Goal: Information Seeking & Learning: Learn about a topic

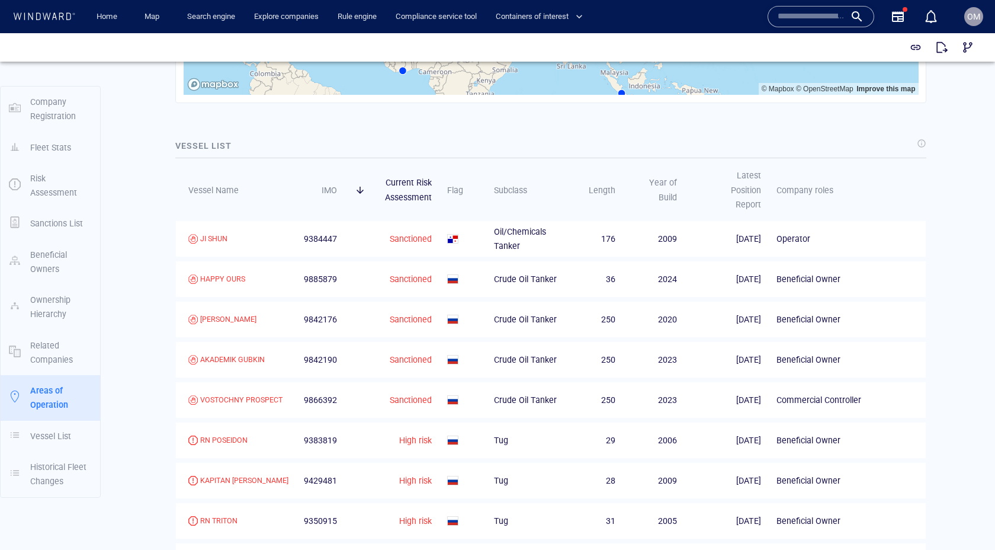
scroll to position [1831, 0]
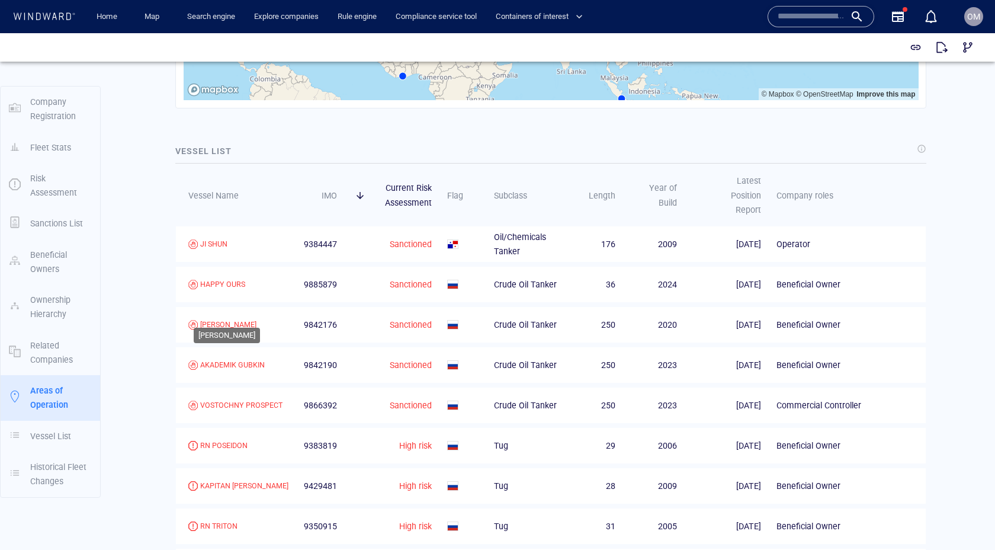
click at [246, 319] on div "VLADIMIR MONOMAKH" at bounding box center [228, 324] width 56 height 11
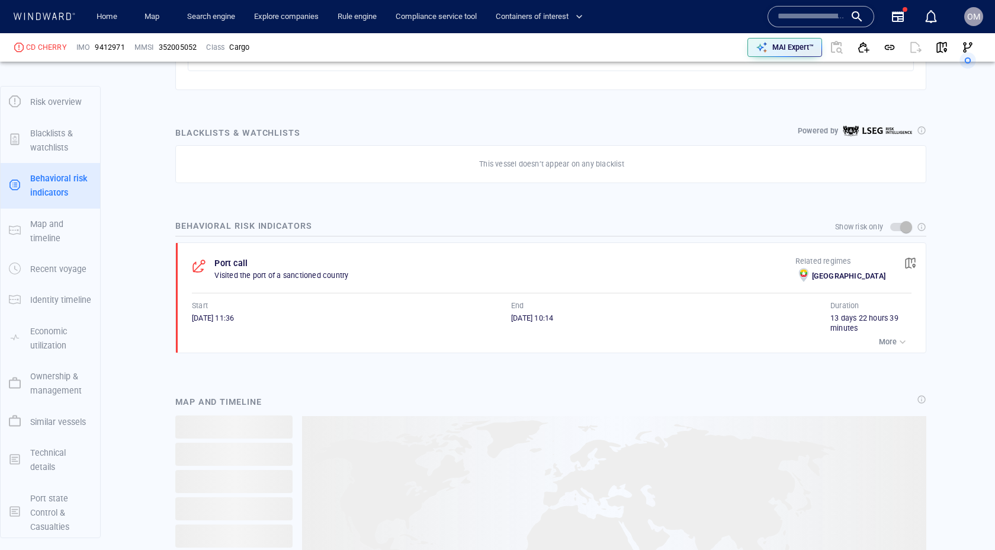
scroll to position [36, 0]
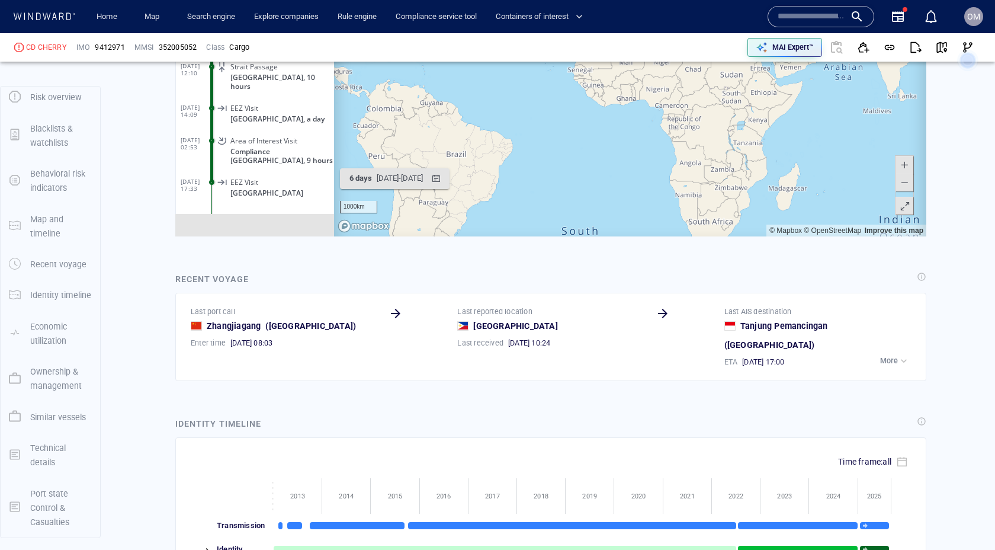
scroll to position [1235, 0]
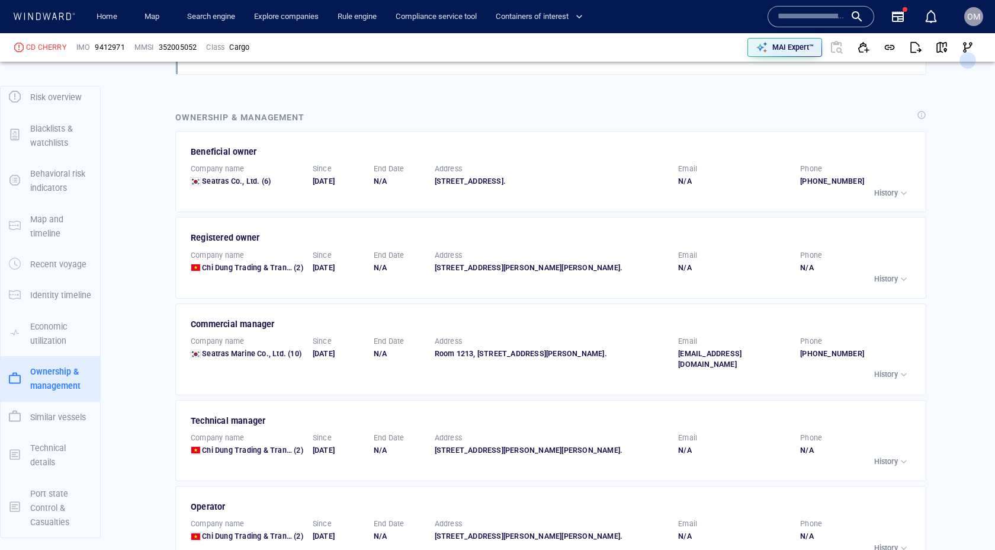
scroll to position [2129, 0]
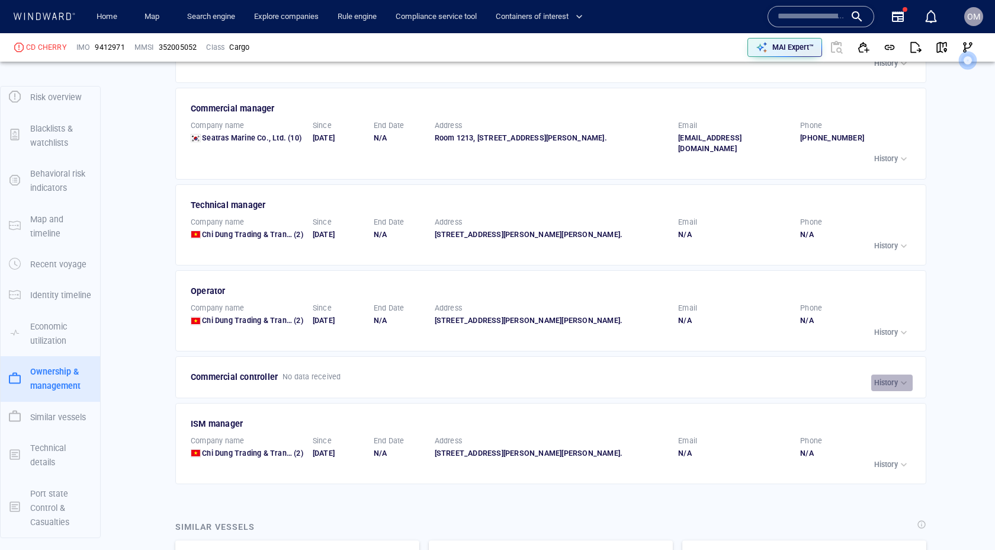
click at [883, 388] on p "History" at bounding box center [887, 382] width 24 height 11
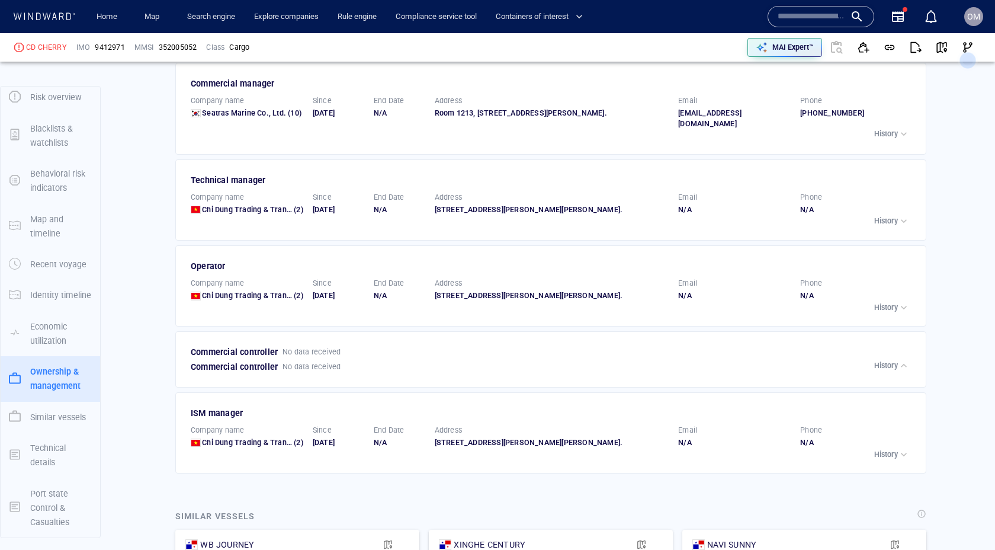
scroll to position [2170, 0]
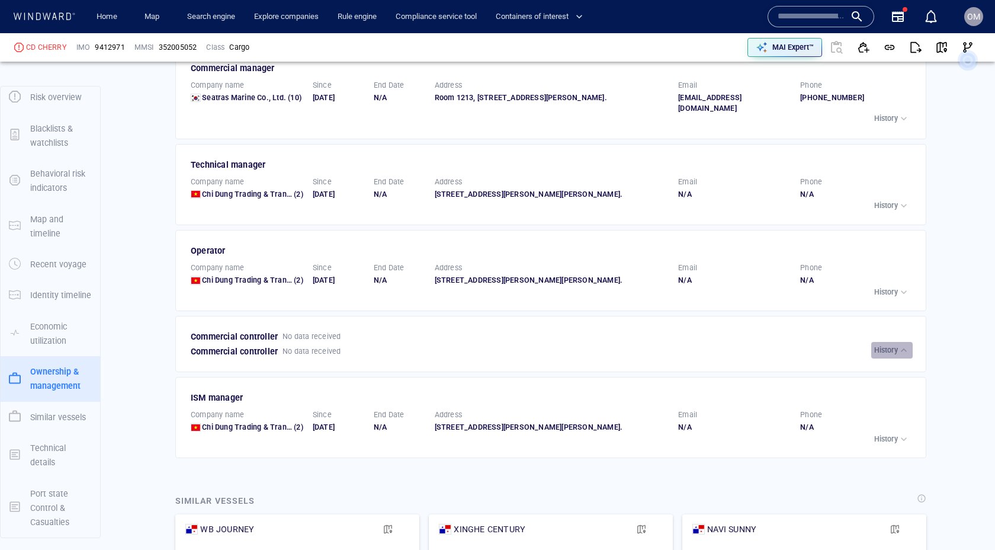
click at [886, 356] on p "History" at bounding box center [887, 350] width 24 height 11
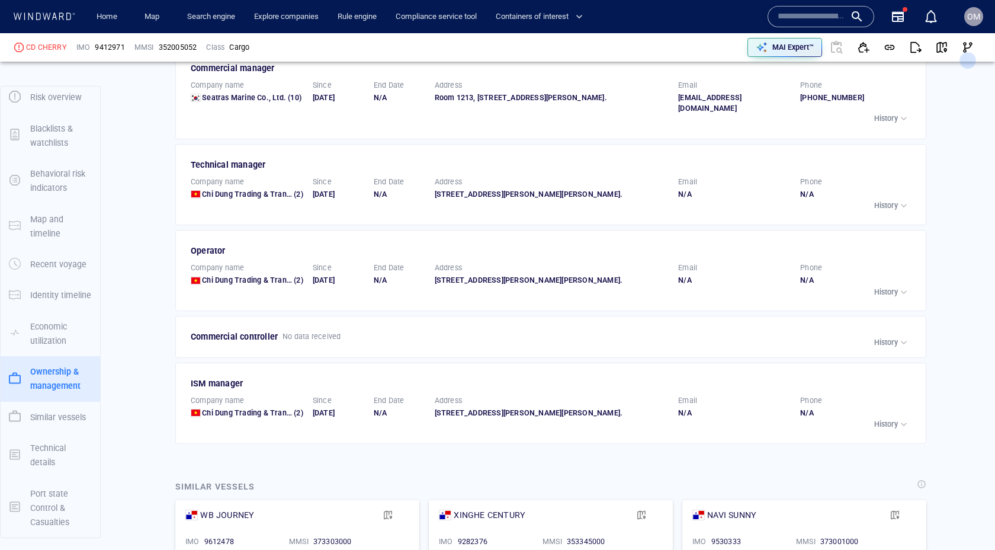
click at [896, 297] on p "History" at bounding box center [887, 292] width 24 height 11
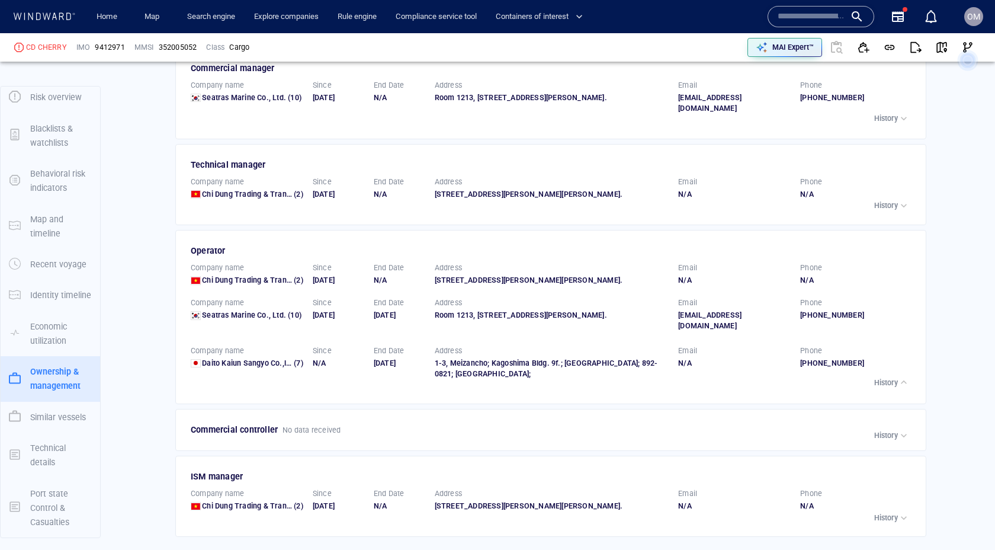
click at [892, 377] on p "History" at bounding box center [887, 382] width 24 height 11
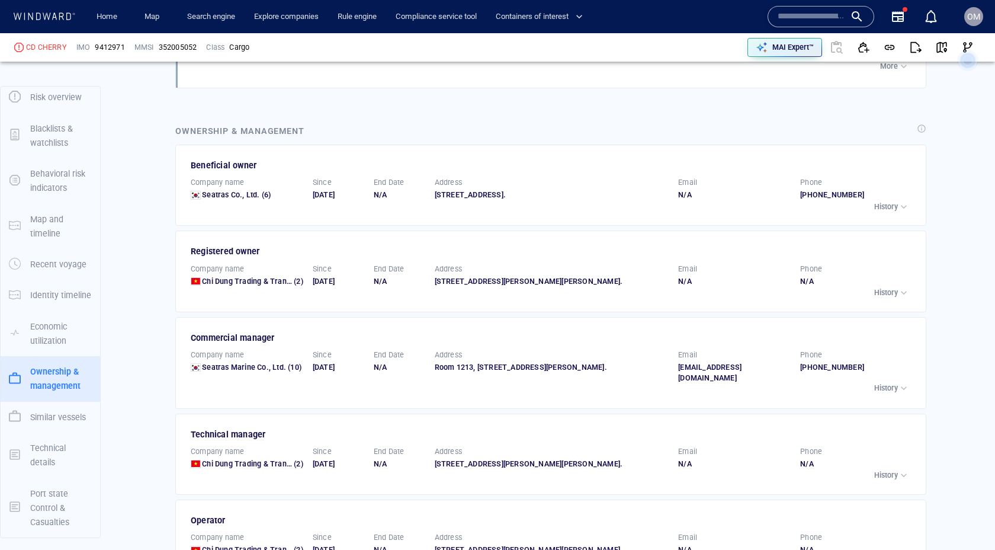
scroll to position [1793, 0]
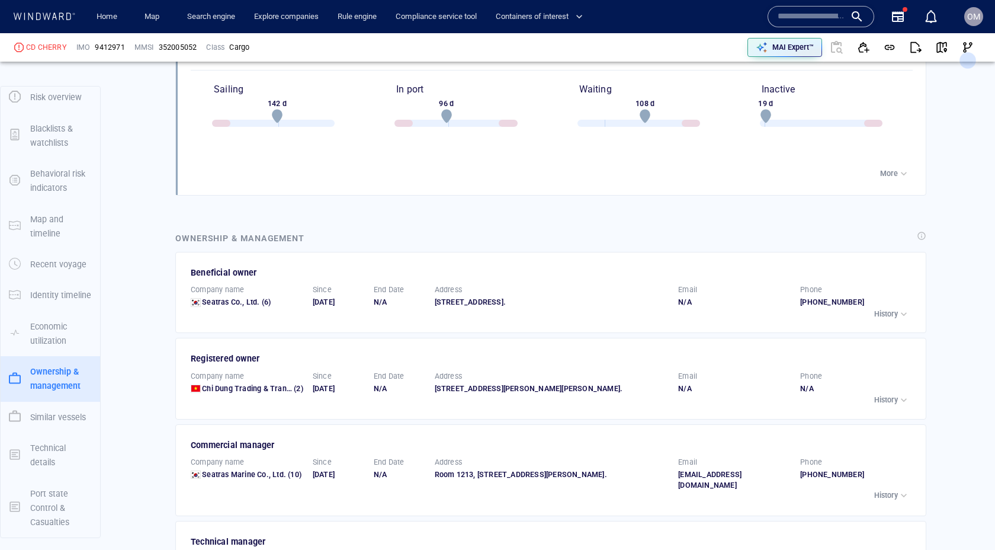
click at [893, 312] on button "History" at bounding box center [892, 314] width 41 height 17
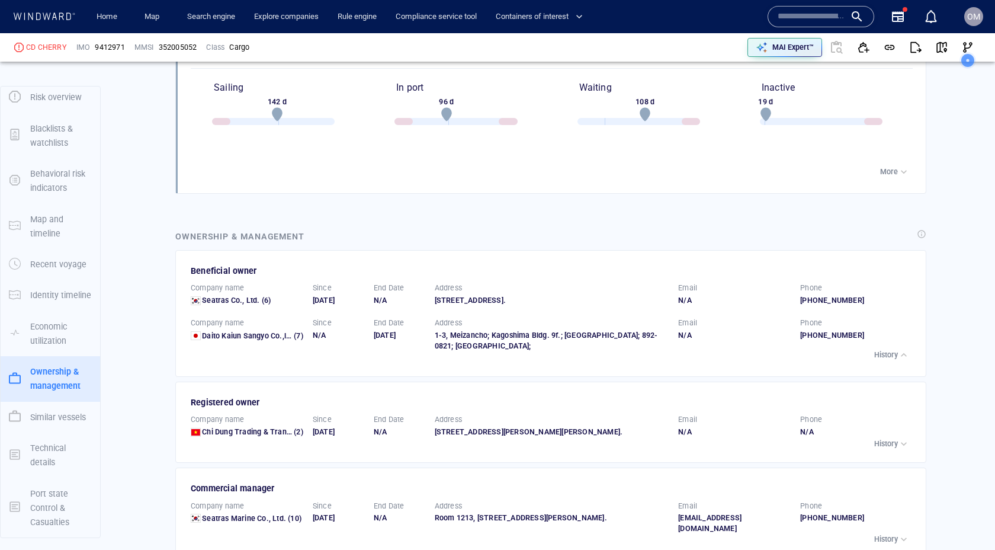
click at [890, 350] on p "History" at bounding box center [887, 355] width 24 height 11
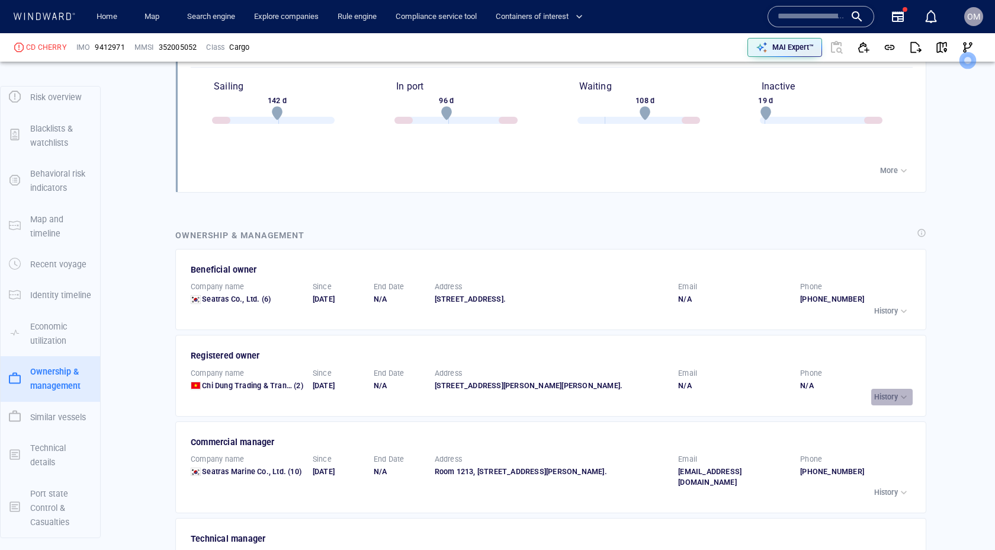
click at [889, 405] on button "History" at bounding box center [892, 397] width 41 height 17
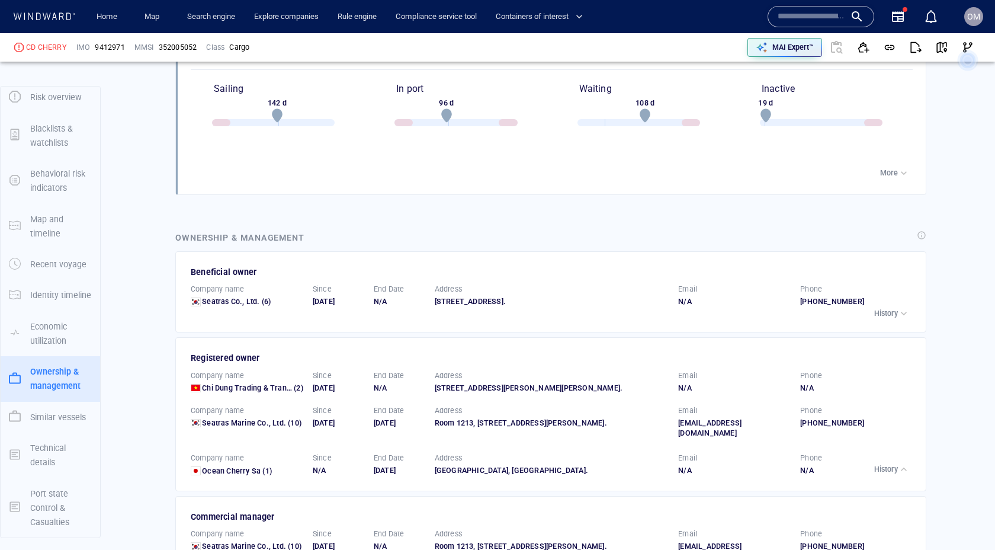
scroll to position [1792, 0]
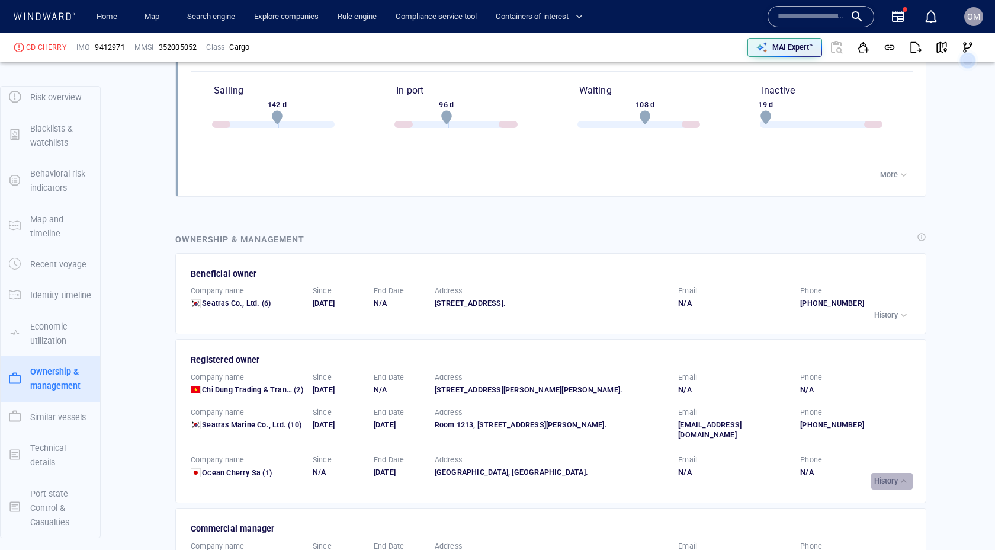
click at [894, 476] on p "History" at bounding box center [887, 481] width 24 height 11
